Goal: Use online tool/utility: Use online tool/utility

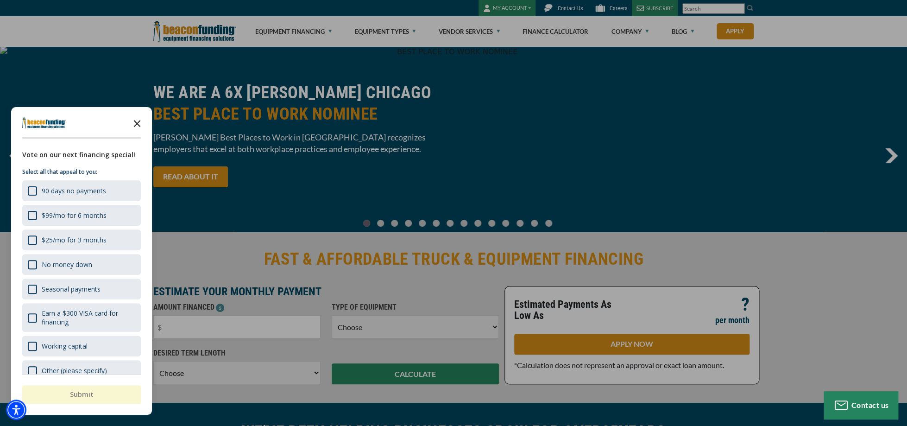
click at [145, 123] on icon "Close the survey" at bounding box center [137, 122] width 19 height 19
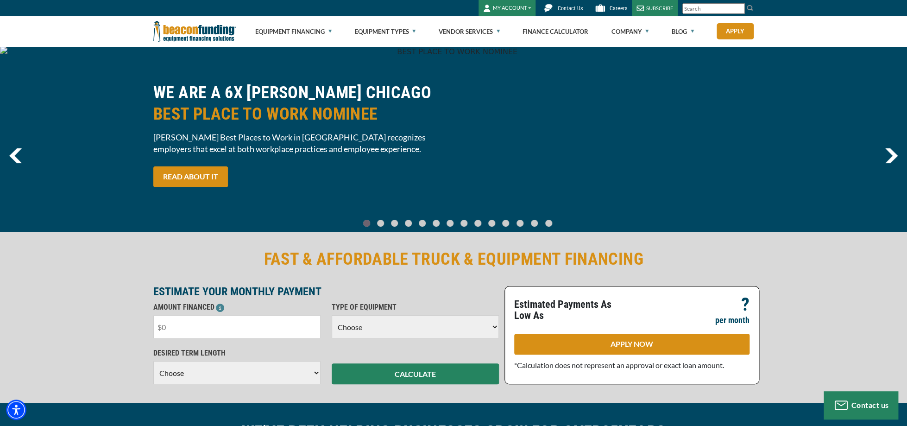
click at [187, 327] on input "text" at bounding box center [236, 326] width 167 height 23
type input "$95,000"
click at [332, 315] on select "Choose Backhoe Boom/Bucket Truck Chipper Commercial Mower Crane DTG/DTF Printin…" at bounding box center [415, 326] width 167 height 23
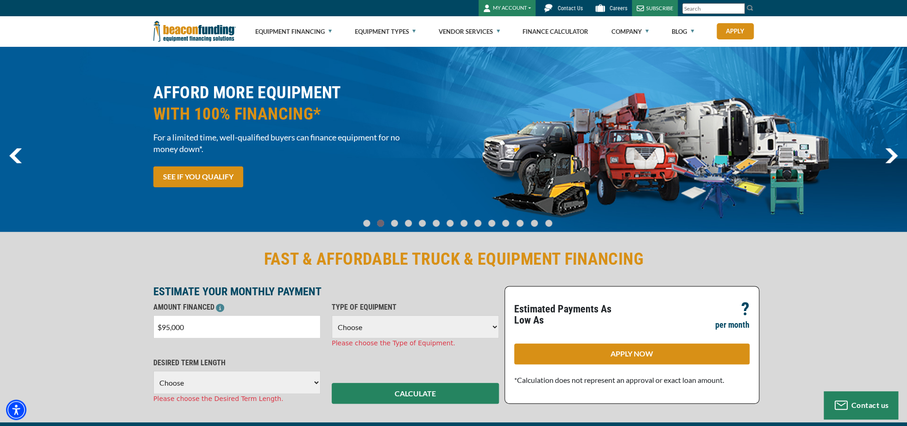
select select "5"
click option "Tow Truck" at bounding box center [0, 0] width 0 height 0
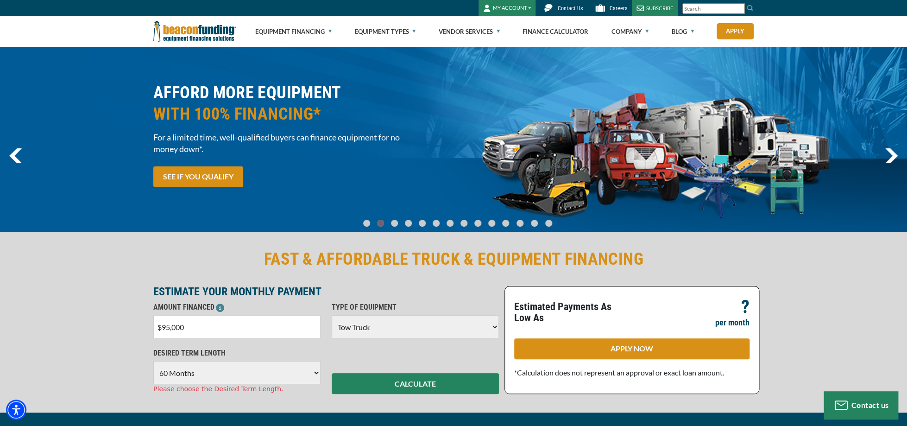
click option "60 Months" at bounding box center [0, 0] width 0 height 0
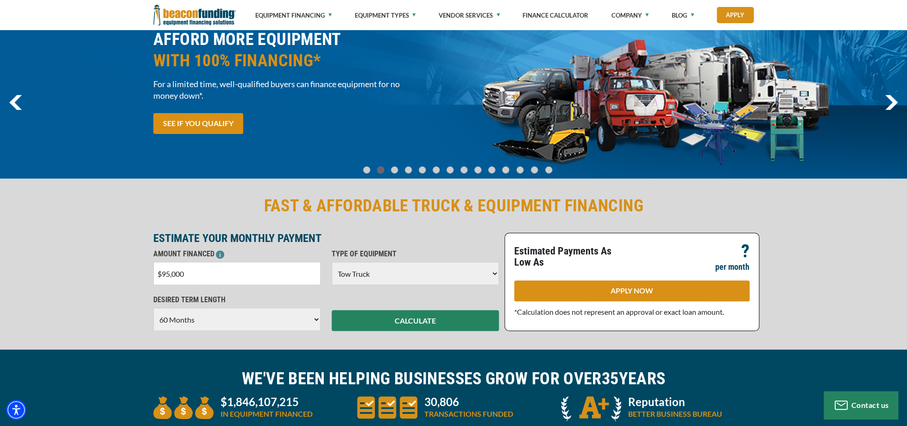
scroll to position [57, 0]
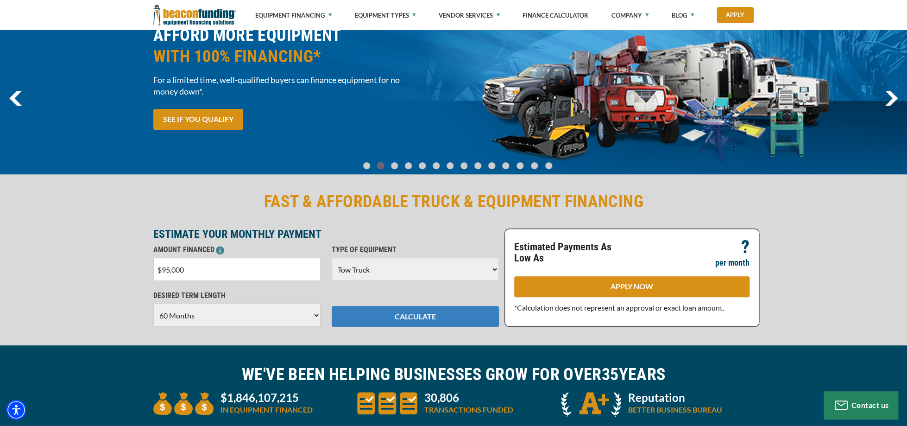
click at [416, 321] on button "CALCULATE" at bounding box center [415, 316] width 167 height 21
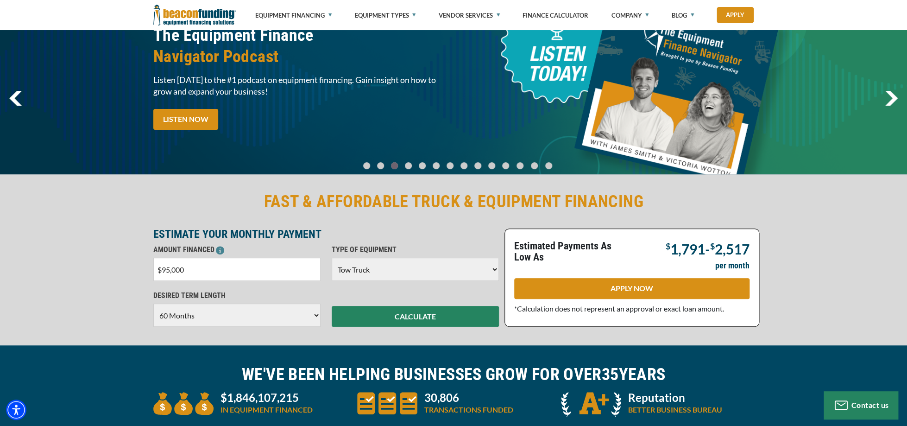
click at [153, 303] on select "Choose 36 Months 48 Months 60 Months" at bounding box center [236, 314] width 167 height 23
click option "48 Months" at bounding box center [0, 0] width 0 height 0
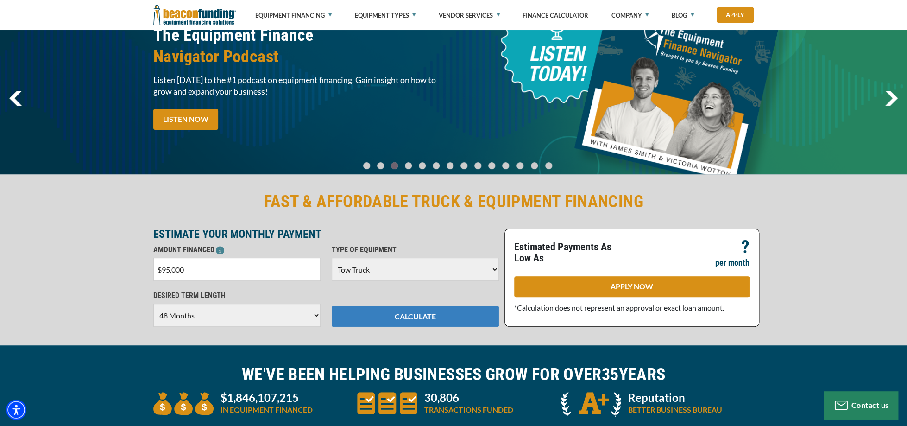
click at [388, 327] on button "CALCULATE" at bounding box center [415, 316] width 167 height 21
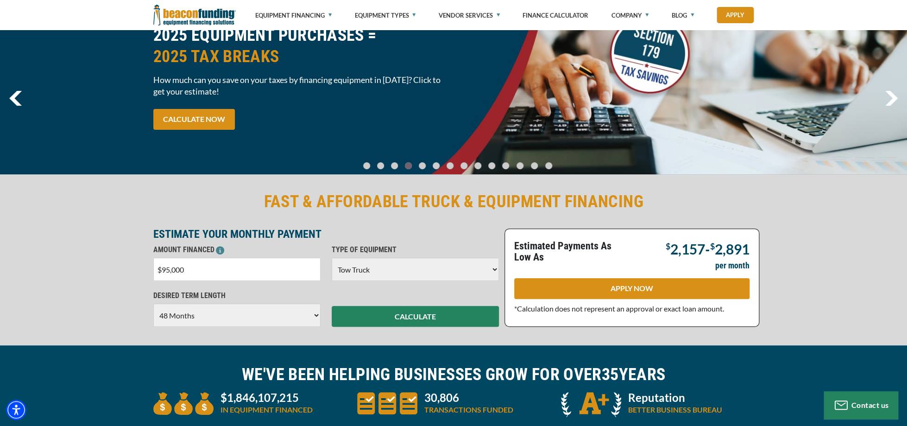
select select "60"
click option "60 Months" at bounding box center [0, 0] width 0 height 0
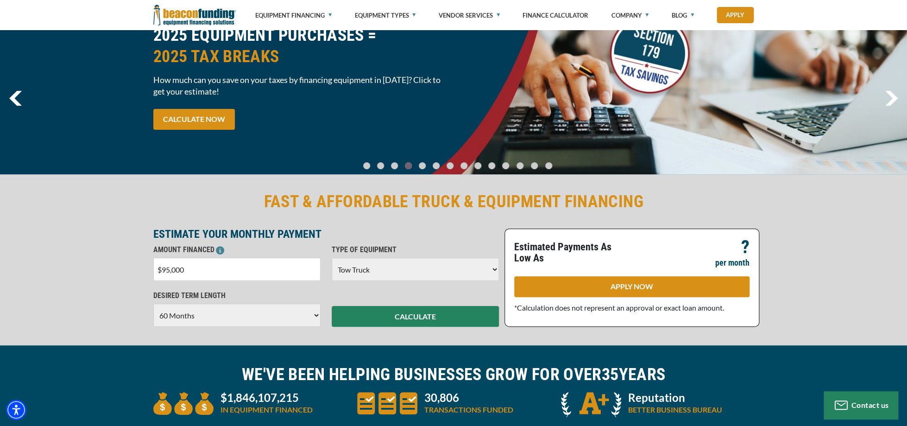
drag, startPoint x: 193, startPoint y: 270, endPoint x: 118, endPoint y: 272, distance: 74.6
click at [153, 272] on input "$95,000" at bounding box center [236, 269] width 167 height 23
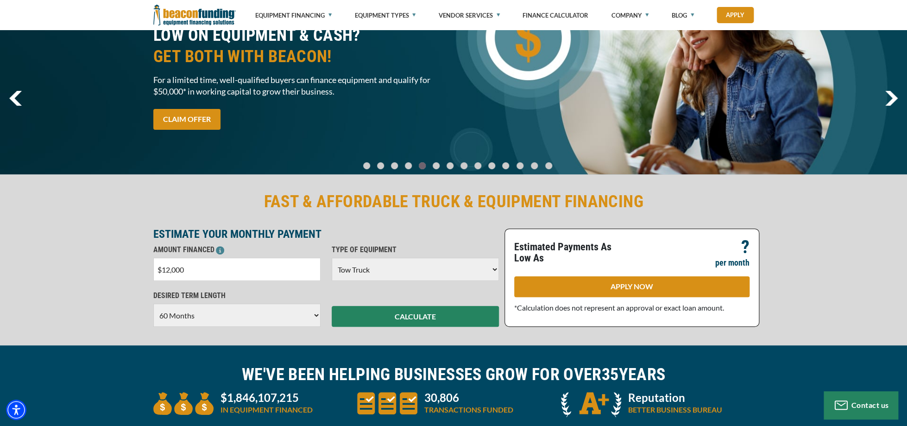
type input "$120,000"
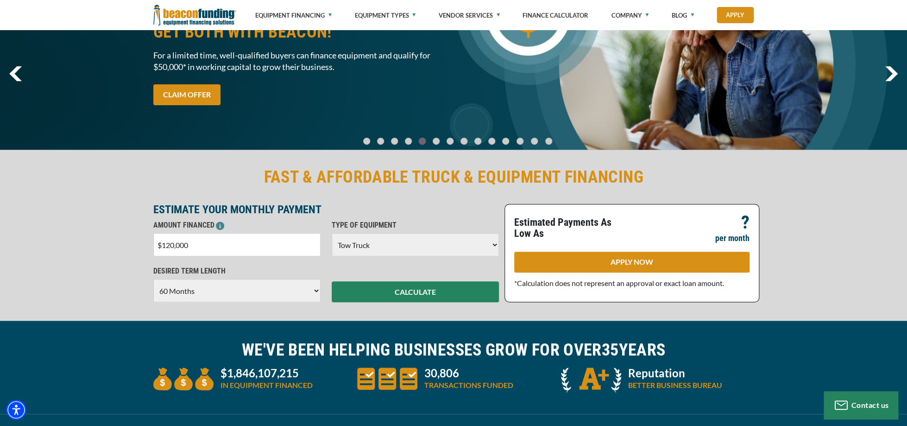
scroll to position [95, 0]
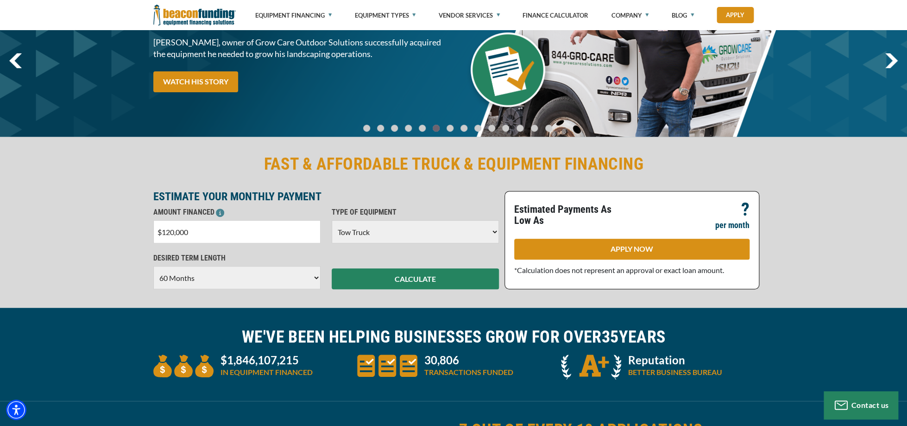
select select "7"
click option "Trailer" at bounding box center [0, 0] width 0 height 0
click at [408, 279] on button "CALCULATE" at bounding box center [415, 278] width 167 height 21
